Goal: Information Seeking & Learning: Learn about a topic

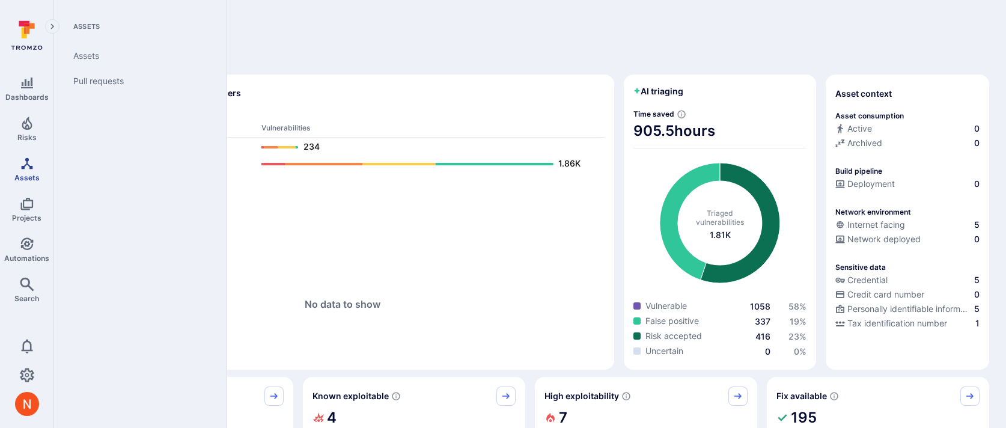
click at [20, 159] on icon "Assets" at bounding box center [27, 163] width 14 height 14
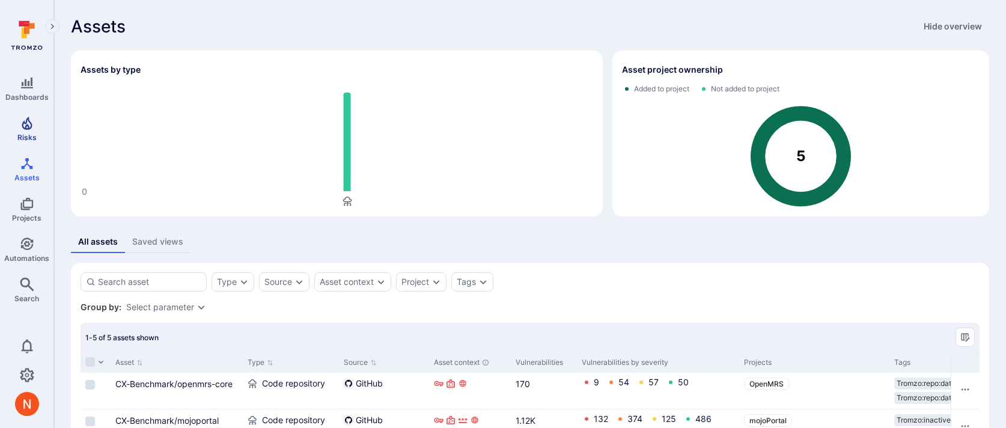
click at [14, 125] on link "Risks" at bounding box center [26, 128] width 53 height 35
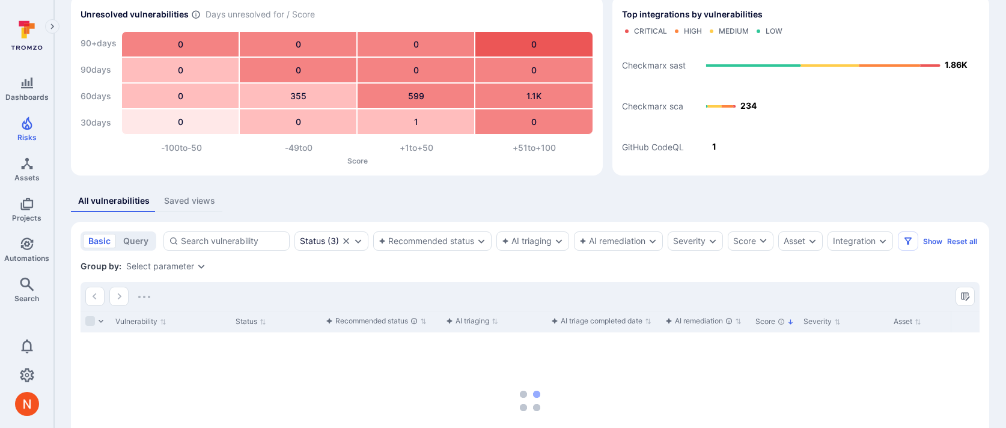
scroll to position [183, 0]
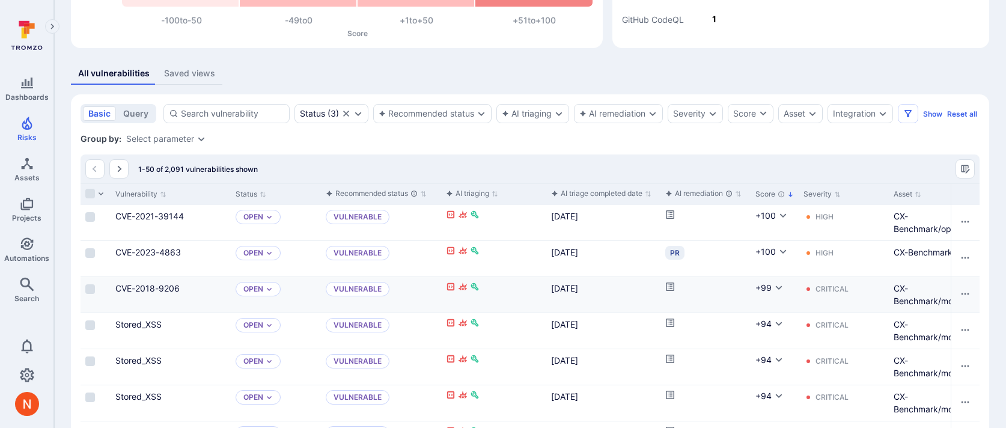
click at [150, 294] on div "CVE-2018-9206" at bounding box center [170, 288] width 111 height 13
click at [150, 293] on link "CVE-2018-9206" at bounding box center [147, 288] width 64 height 10
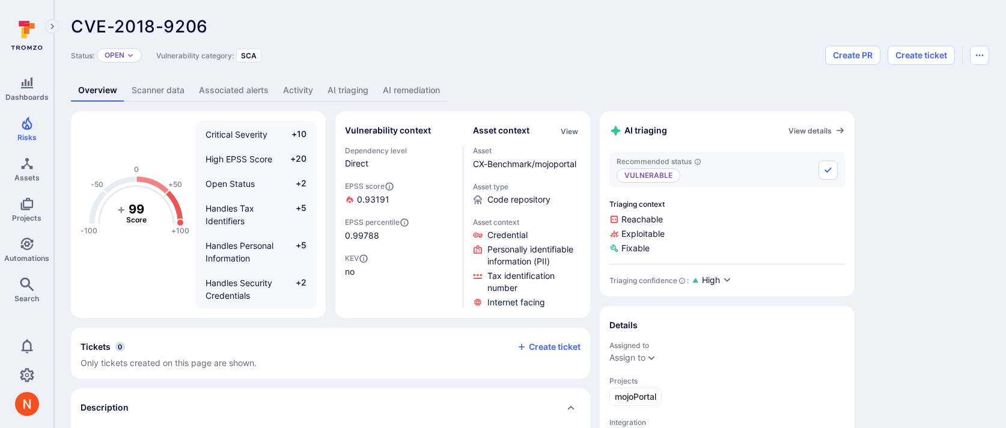
click at [348, 92] on link "AI triaging" at bounding box center [347, 90] width 55 height 22
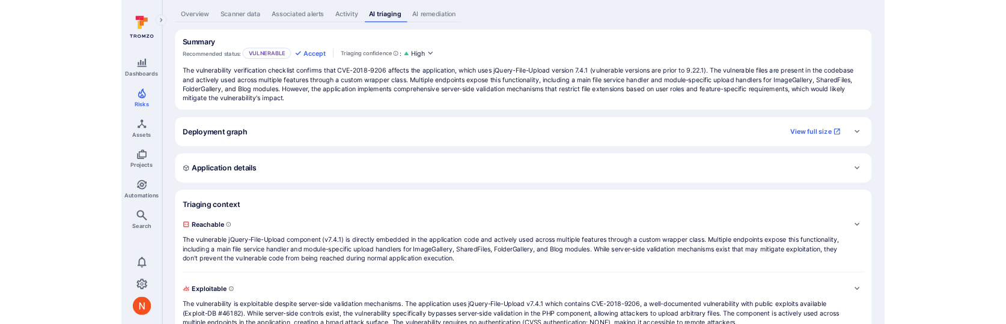
scroll to position [85, 0]
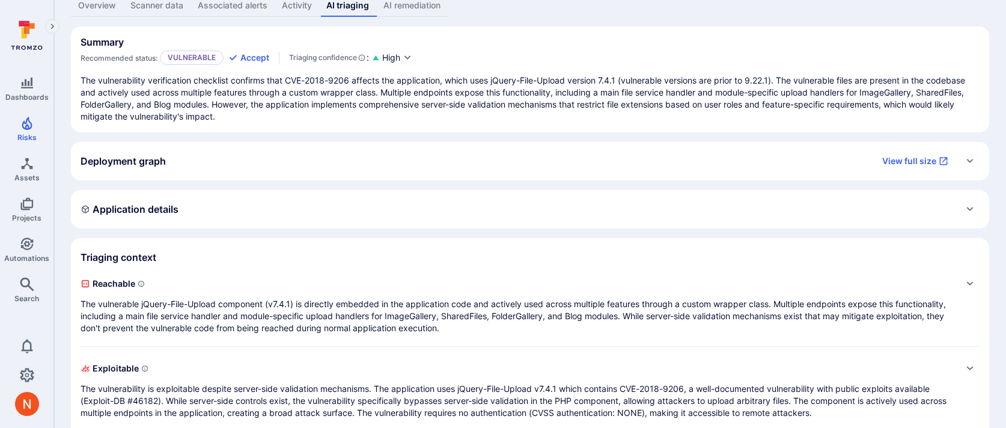
click at [315, 165] on div "Deployment graph View full size" at bounding box center [518, 160] width 875 height 19
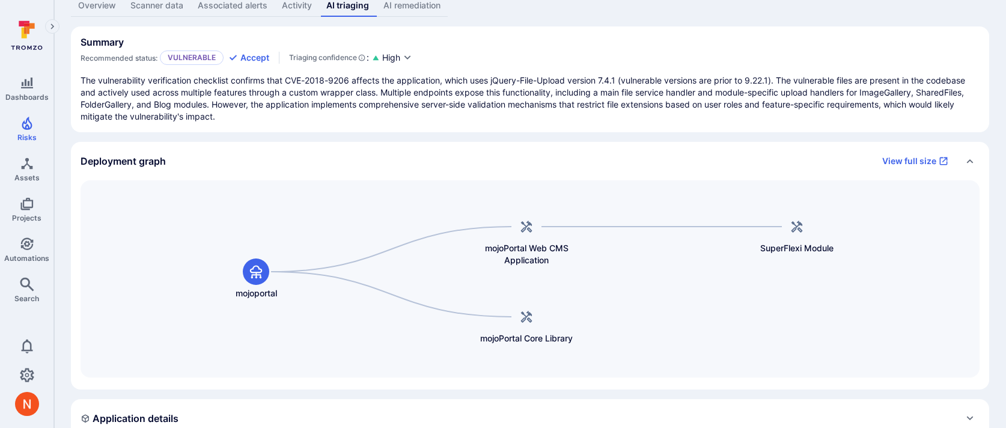
drag, startPoint x: 353, startPoint y: 291, endPoint x: 78, endPoint y: 292, distance: 274.5
click at [79, 292] on div "mojoPortal Web CMS Application mojoportal mojoPortal Core Library SuperFlexi Mo…" at bounding box center [530, 284] width 918 height 209
